Goal: Navigation & Orientation: Go to known website

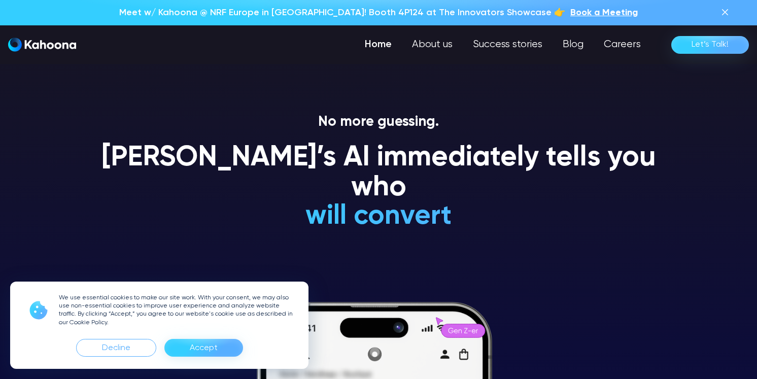
click at [197, 358] on div "We use essential cookies to make our site work. With your consent, we may also …" at bounding box center [159, 324] width 298 height 87
click at [199, 347] on div "Accept" at bounding box center [204, 348] width 28 height 16
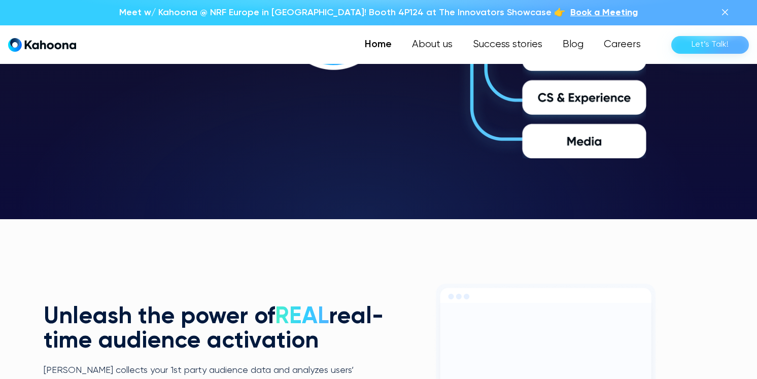
scroll to position [1724, 0]
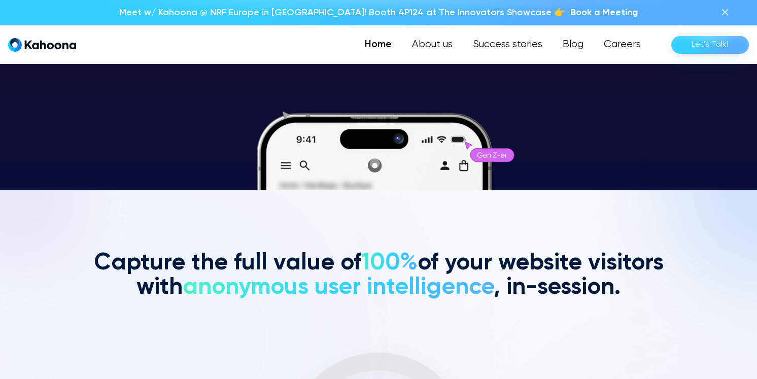
click at [721, 12] on img at bounding box center [725, 12] width 12 height 12
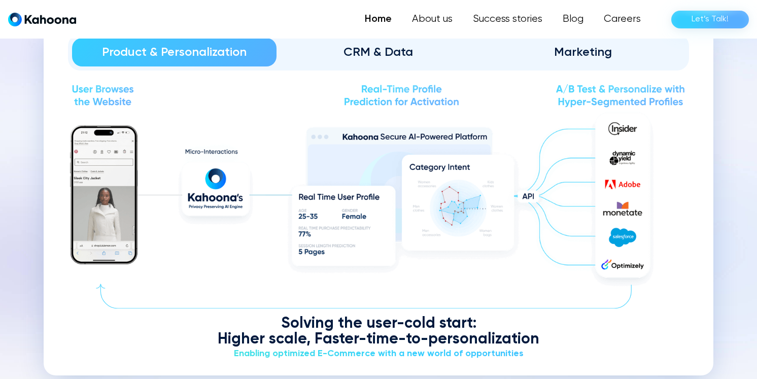
scroll to position [1193, 0]
